Goal: Task Accomplishment & Management: Use online tool/utility

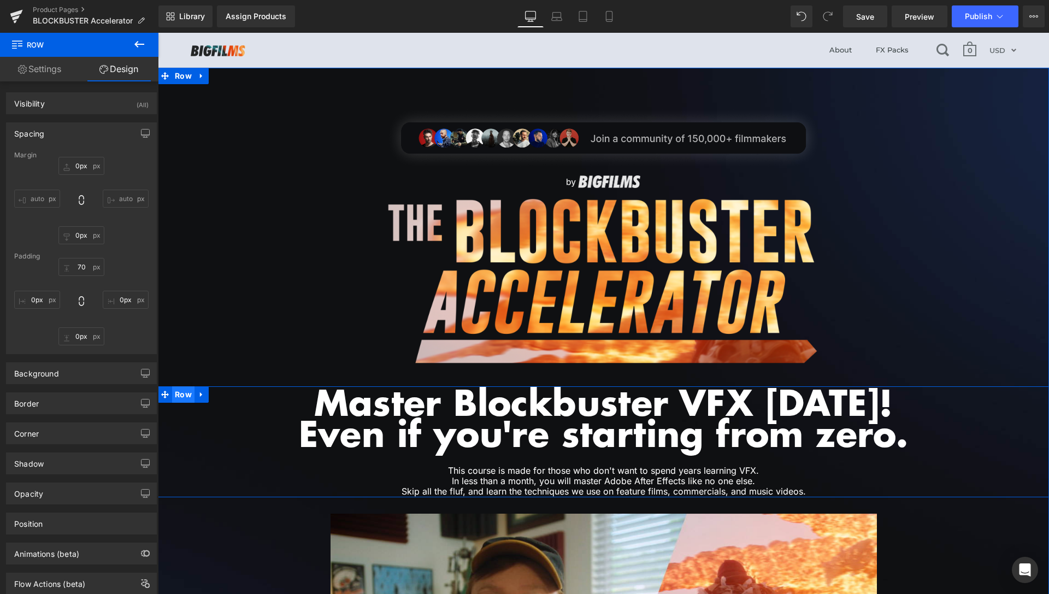
click at [183, 402] on span "Row" at bounding box center [183, 394] width 22 height 16
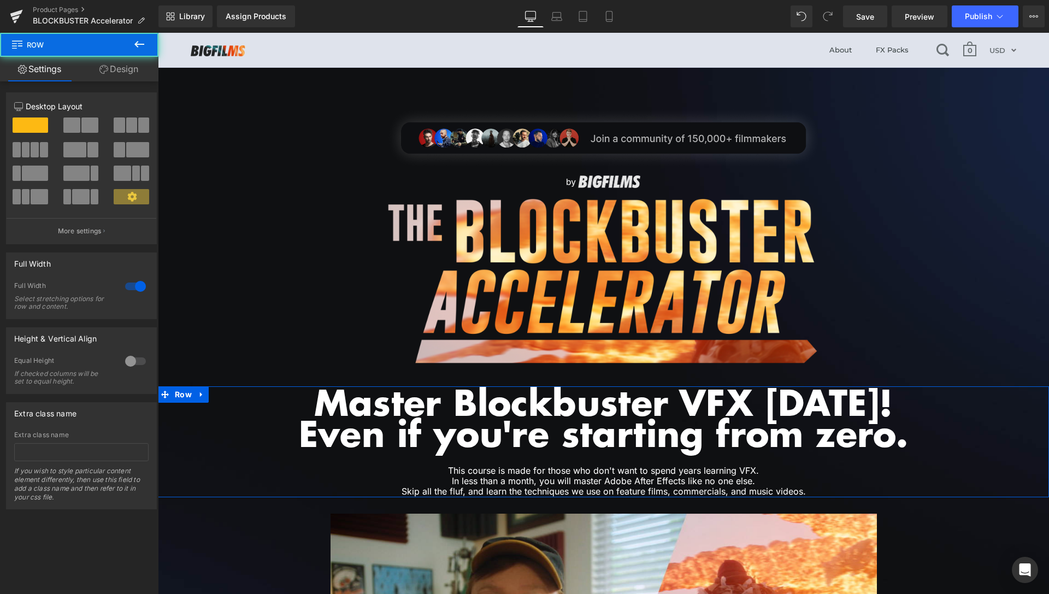
click at [113, 70] on link "Design" at bounding box center [118, 69] width 79 height 25
click at [0, 0] on div "Spacing" at bounding box center [0, 0] width 0 height 0
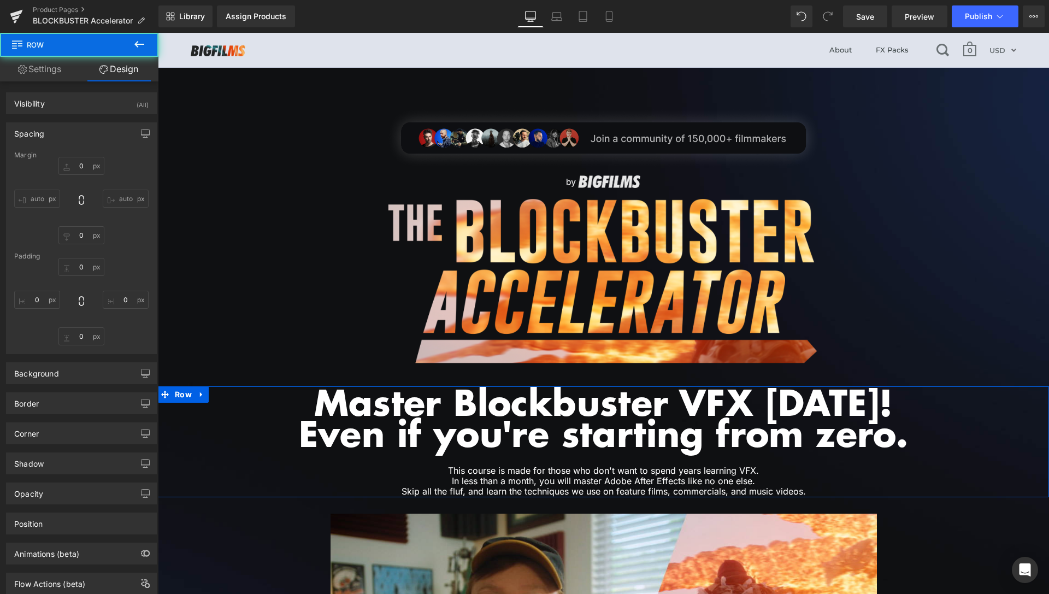
type input "40"
type input "30"
type input "0"
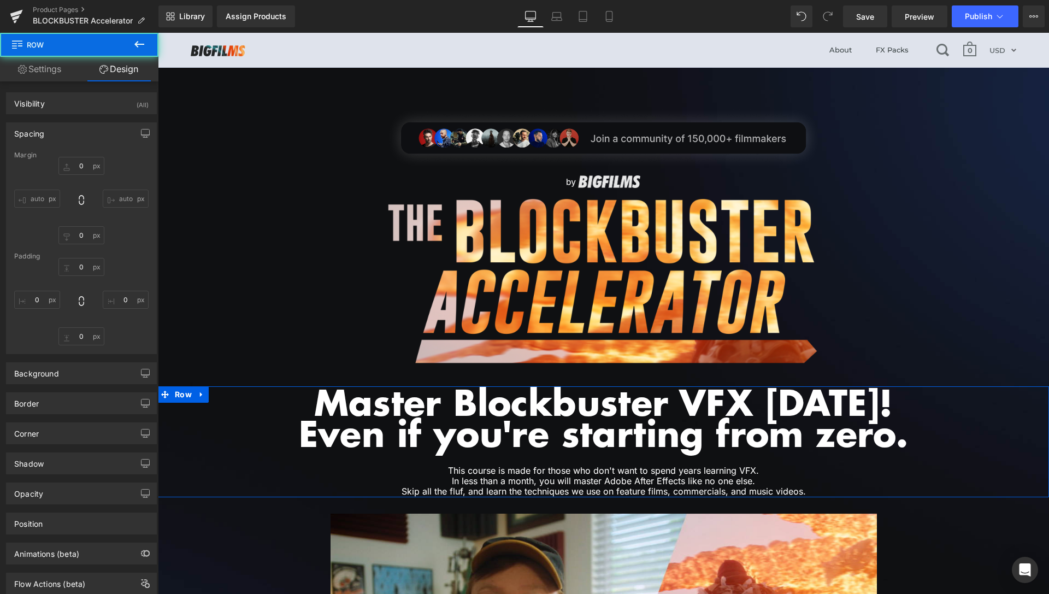
type input "0"
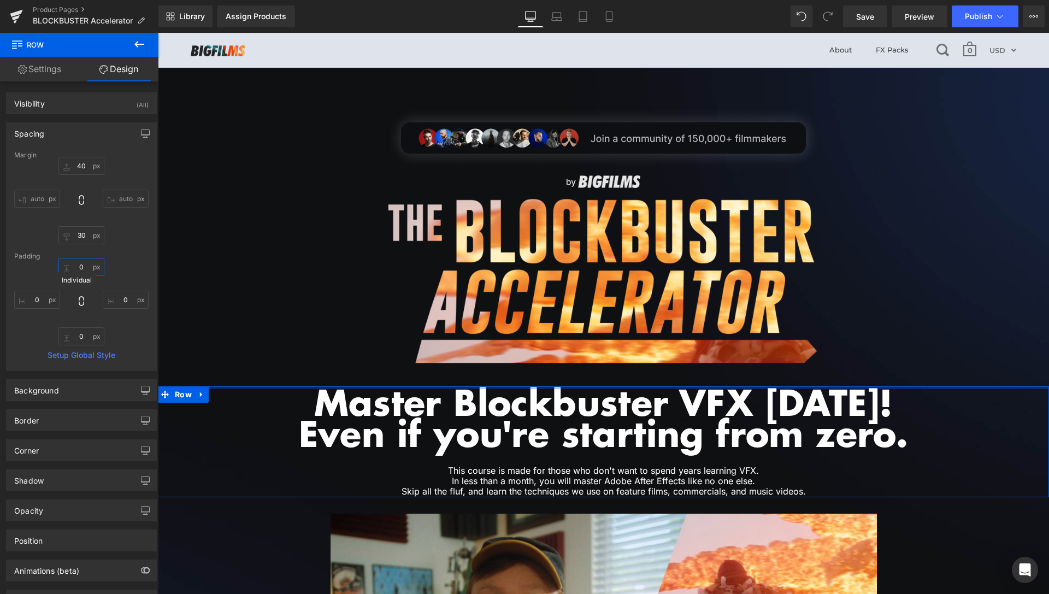
click at [84, 267] on input "0" at bounding box center [81, 267] width 46 height 18
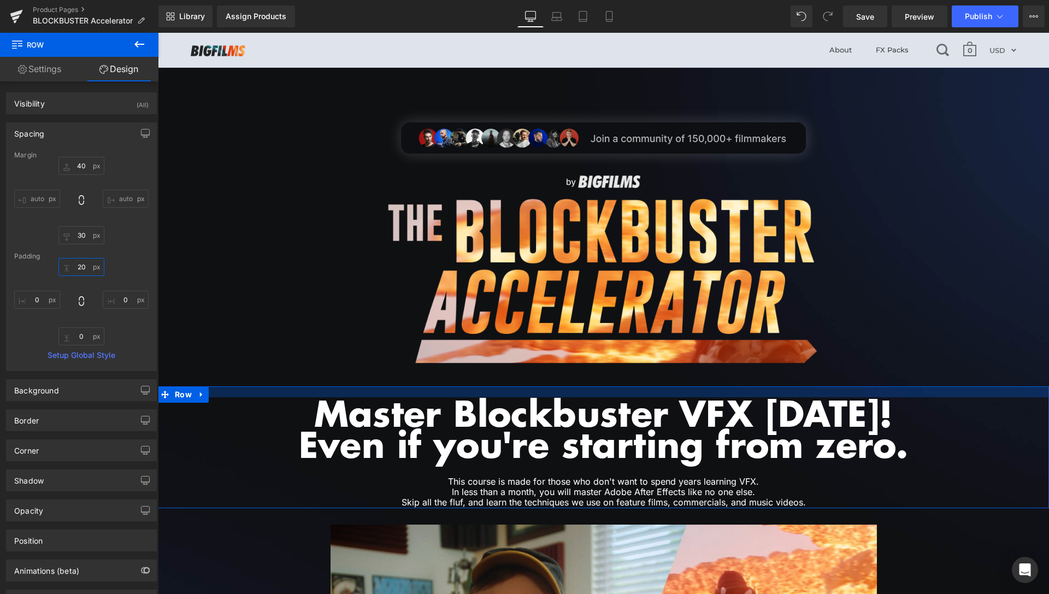
click at [77, 270] on input "20" at bounding box center [81, 267] width 46 height 18
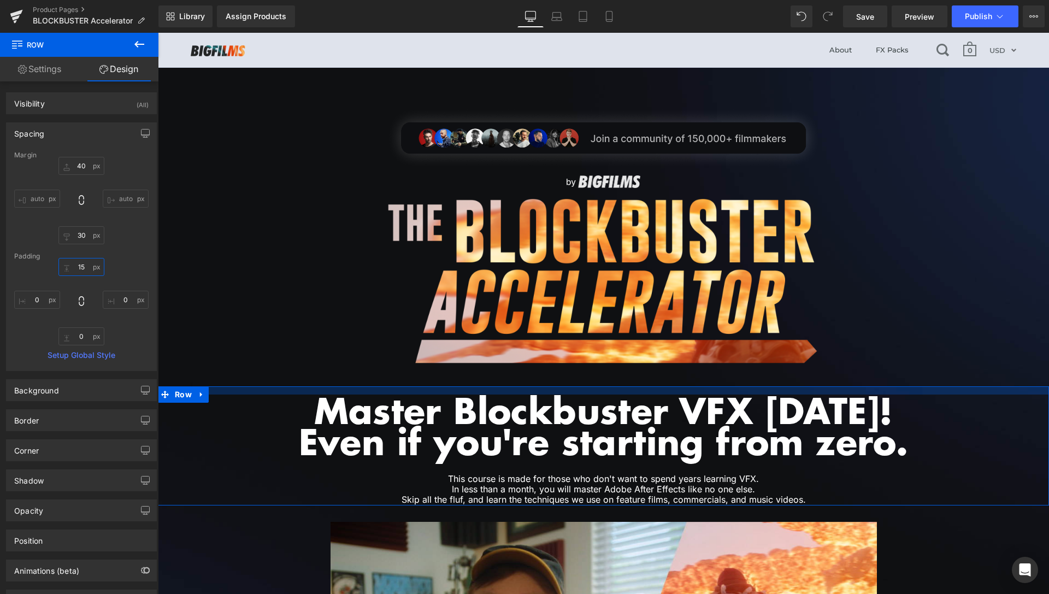
click at [75, 267] on input "15" at bounding box center [81, 267] width 46 height 18
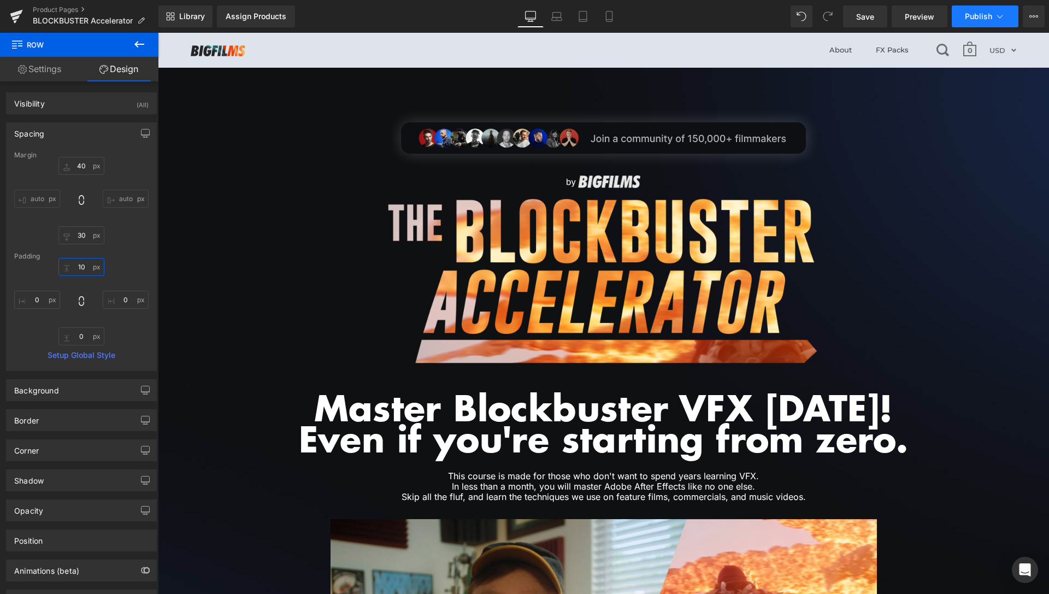
type input "10"
click at [953, 12] on button "Publish" at bounding box center [984, 16] width 67 height 22
click at [863, 19] on span "Save" at bounding box center [865, 16] width 18 height 11
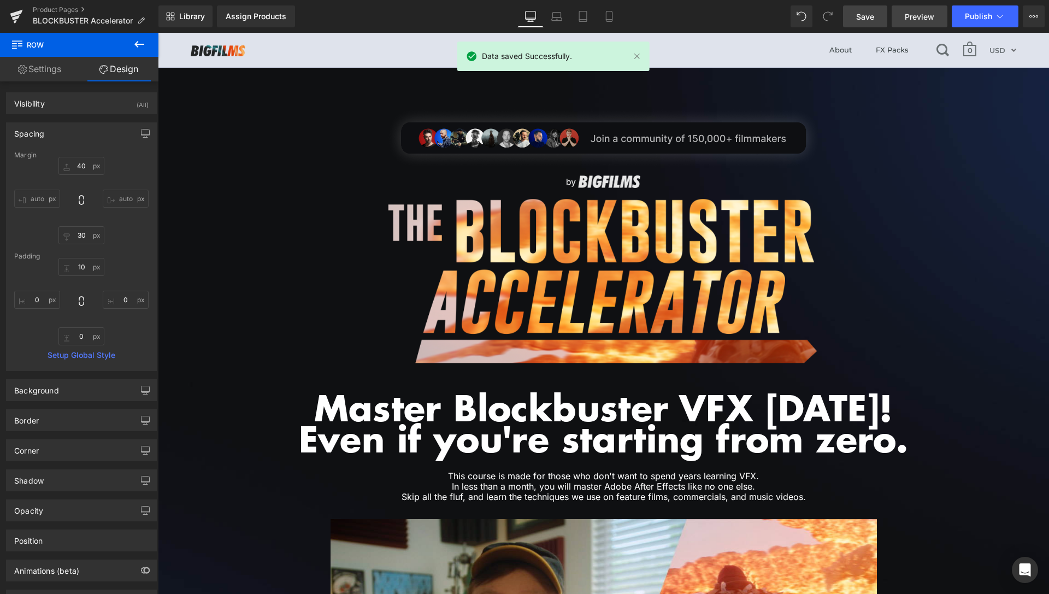
click at [934, 19] on span "Preview" at bounding box center [918, 16] width 29 height 11
click at [59, 8] on link "Product Pages" at bounding box center [96, 9] width 126 height 9
